Goal: Transaction & Acquisition: Obtain resource

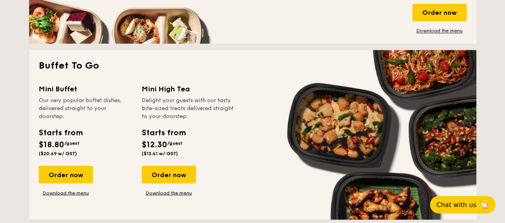
scroll to position [669, 0]
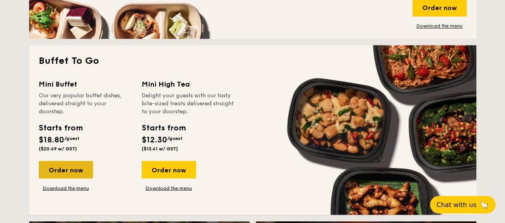
click at [59, 166] on div "Order now" at bounding box center [66, 170] width 54 height 18
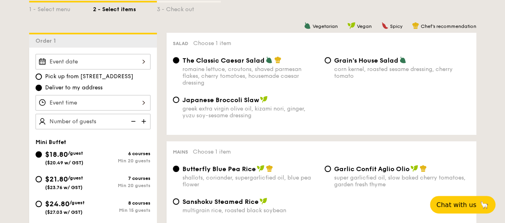
scroll to position [193, 0]
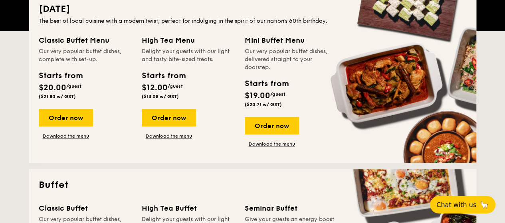
scroll to position [1541, 0]
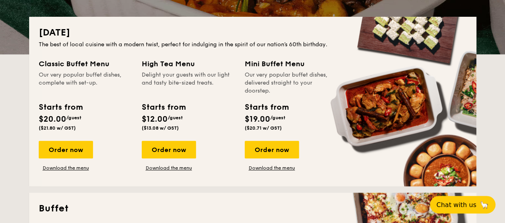
scroll to position [189, 0]
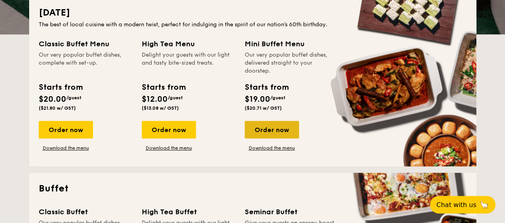
drag, startPoint x: 271, startPoint y: 133, endPoint x: 265, endPoint y: 130, distance: 6.1
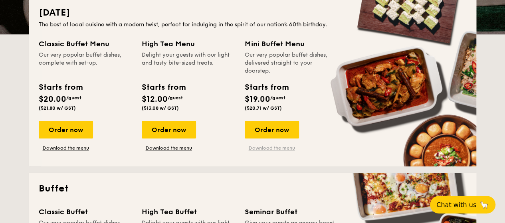
drag, startPoint x: 265, startPoint y: 130, endPoint x: 253, endPoint y: 146, distance: 20.3
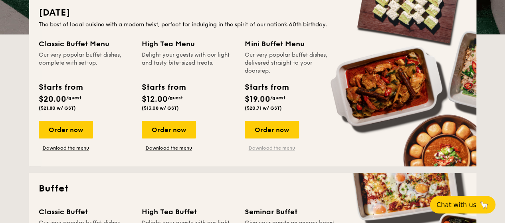
click at [253, 146] on link "Download the menu" at bounding box center [272, 148] width 54 height 6
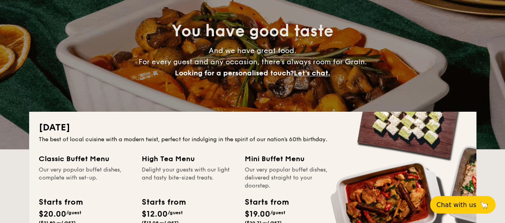
scroll to position [74, 0]
